Goal: Navigation & Orientation: Find specific page/section

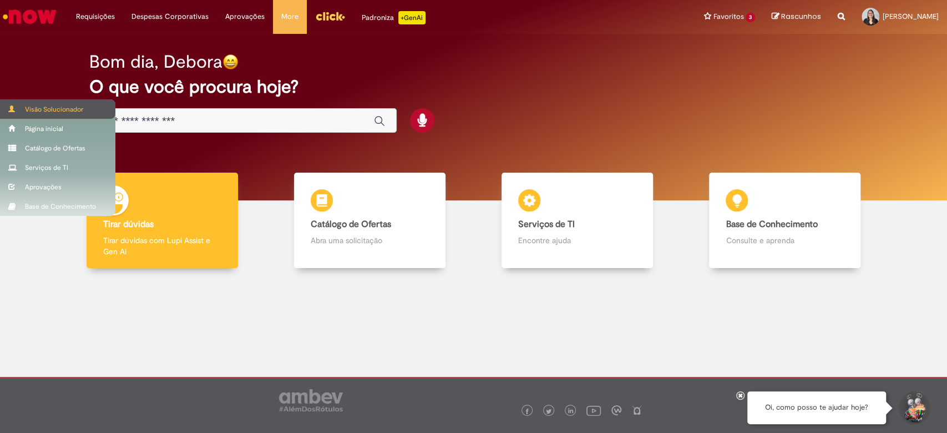
click at [29, 111] on div "Visão Solucionador" at bounding box center [57, 108] width 115 height 19
